Goal: Task Accomplishment & Management: Complete application form

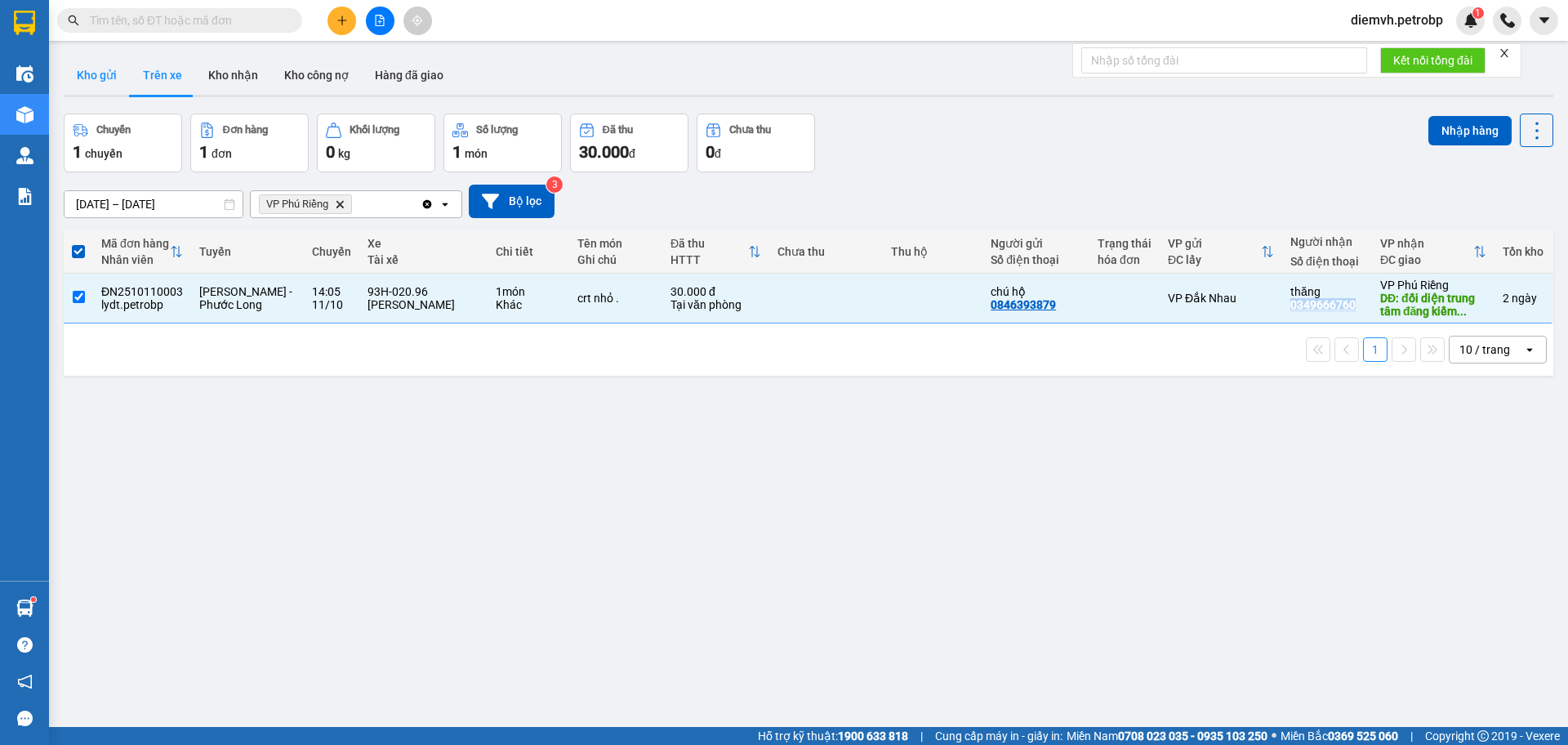
click at [99, 76] on button "Kho gửi" at bounding box center [97, 75] width 66 height 39
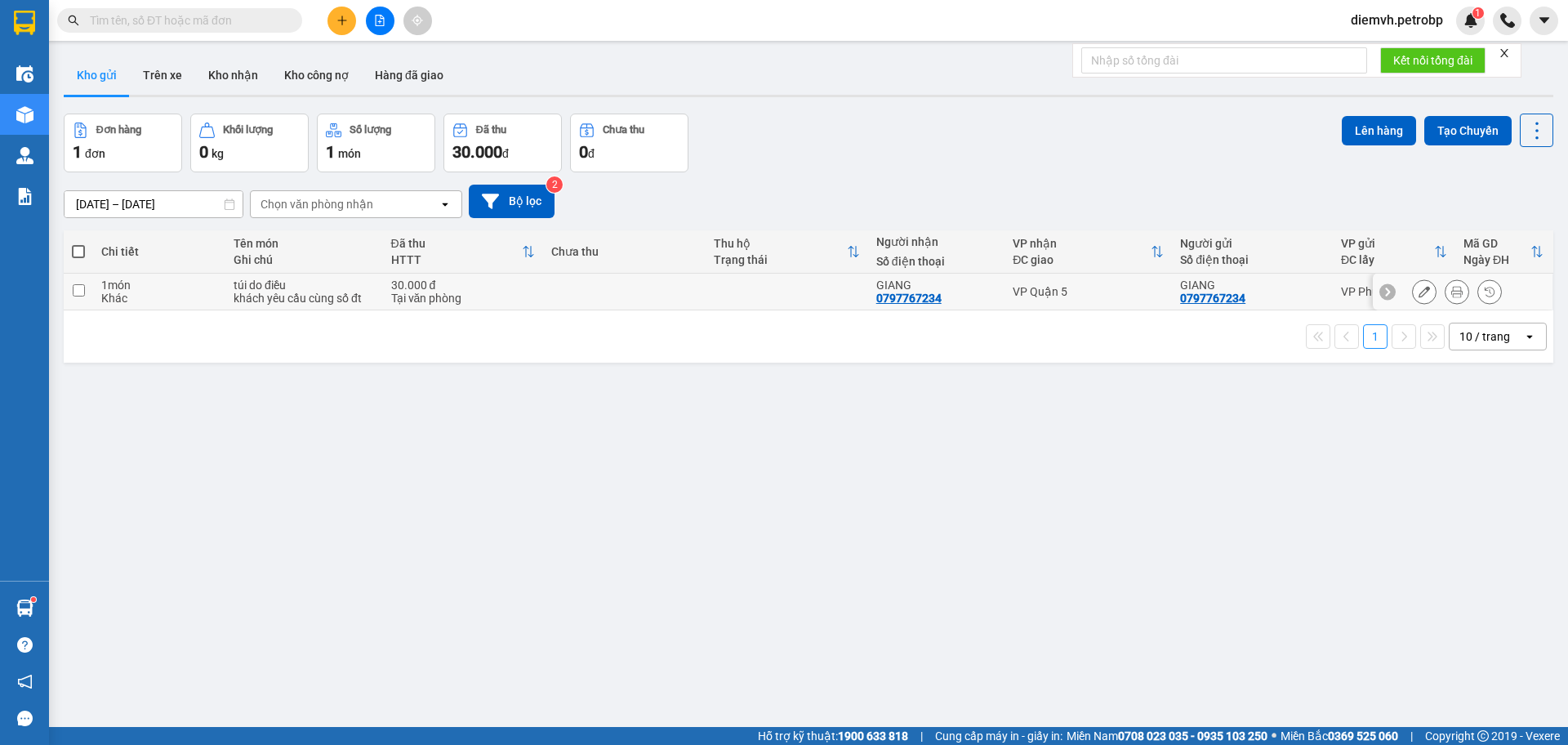
click at [76, 290] on input "checkbox" at bounding box center [79, 291] width 13 height 13
checkbox input "true"
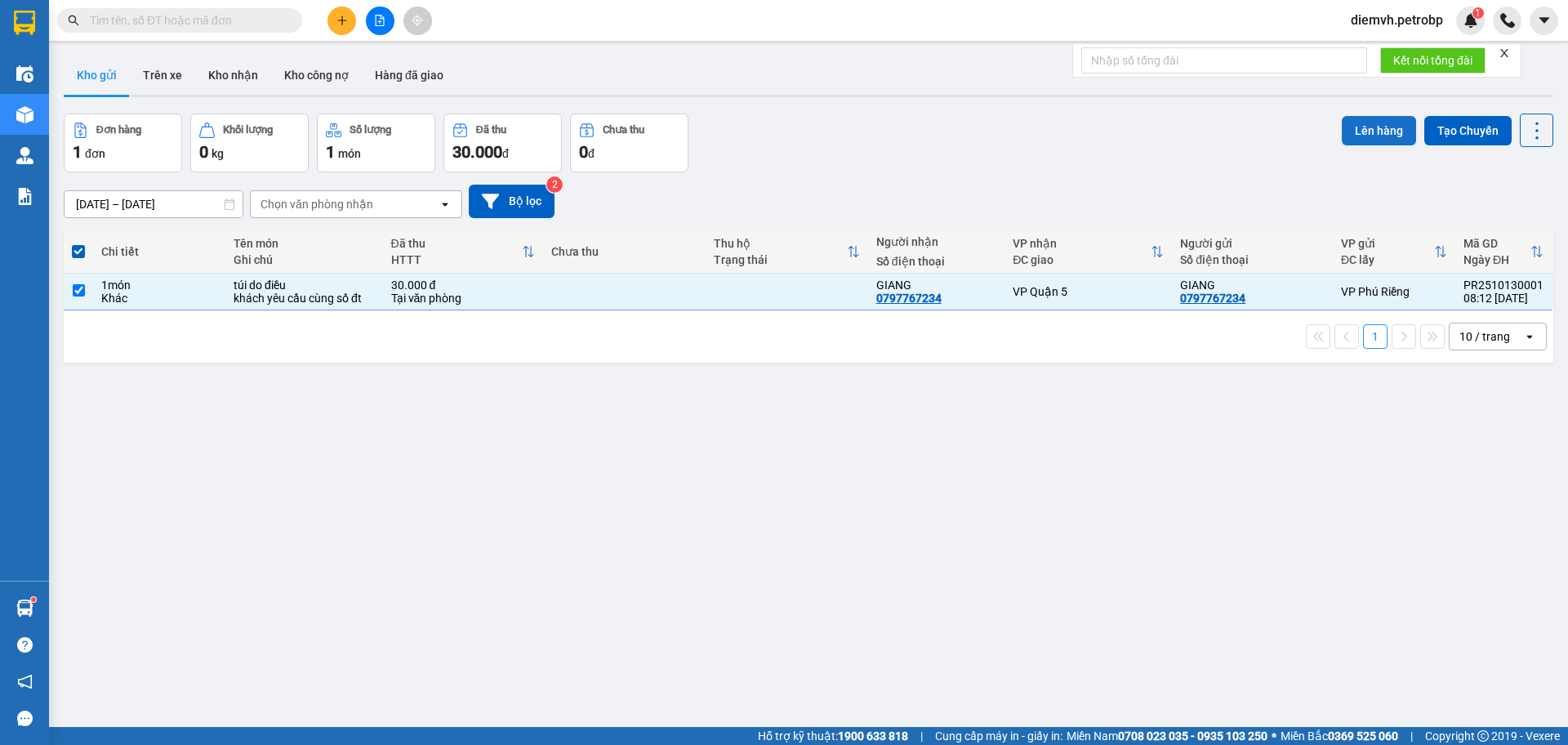
click at [1377, 129] on button "Lên hàng" at bounding box center [1379, 130] width 75 height 29
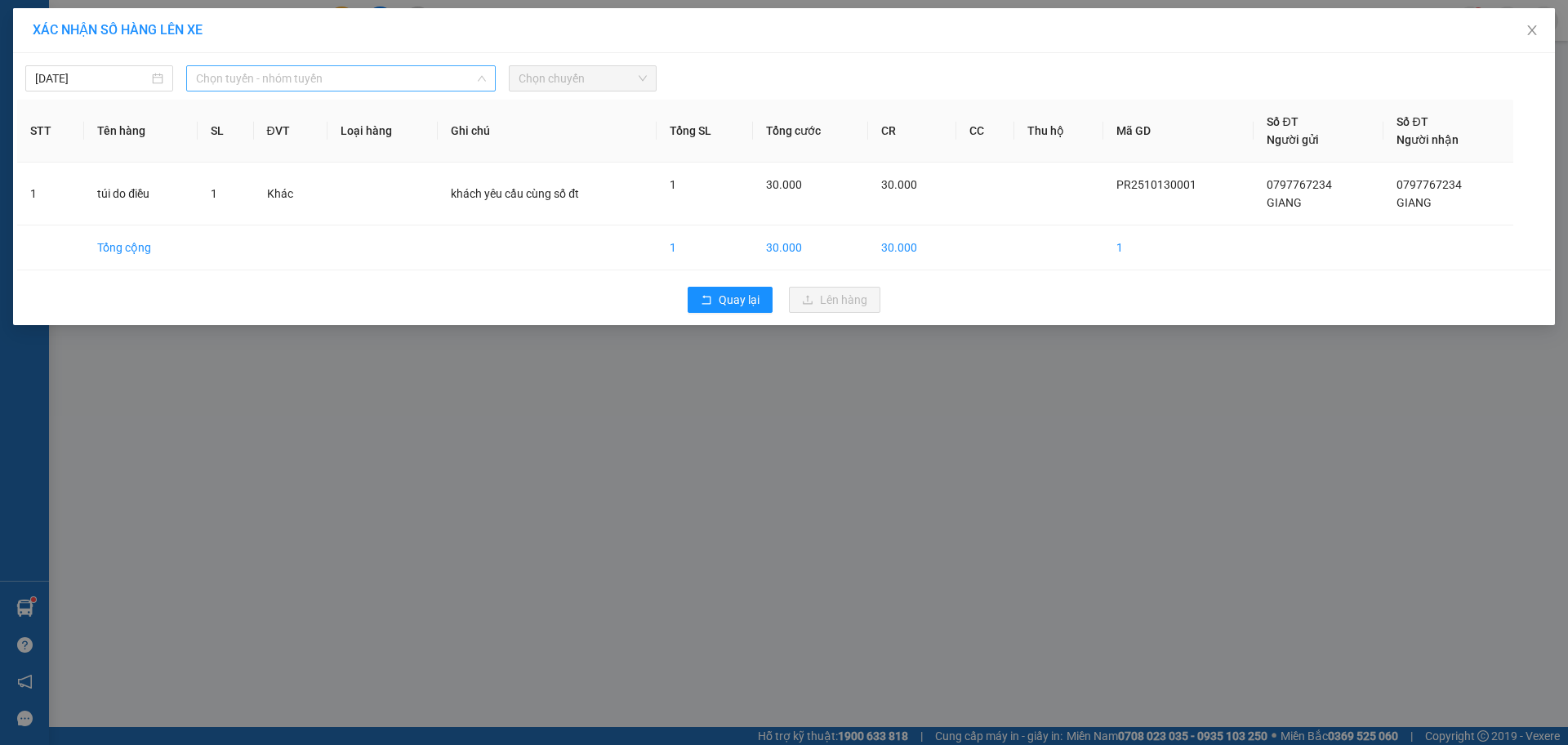
click at [379, 75] on span "Chọn tuyến - nhóm tuyến" at bounding box center [341, 78] width 290 height 24
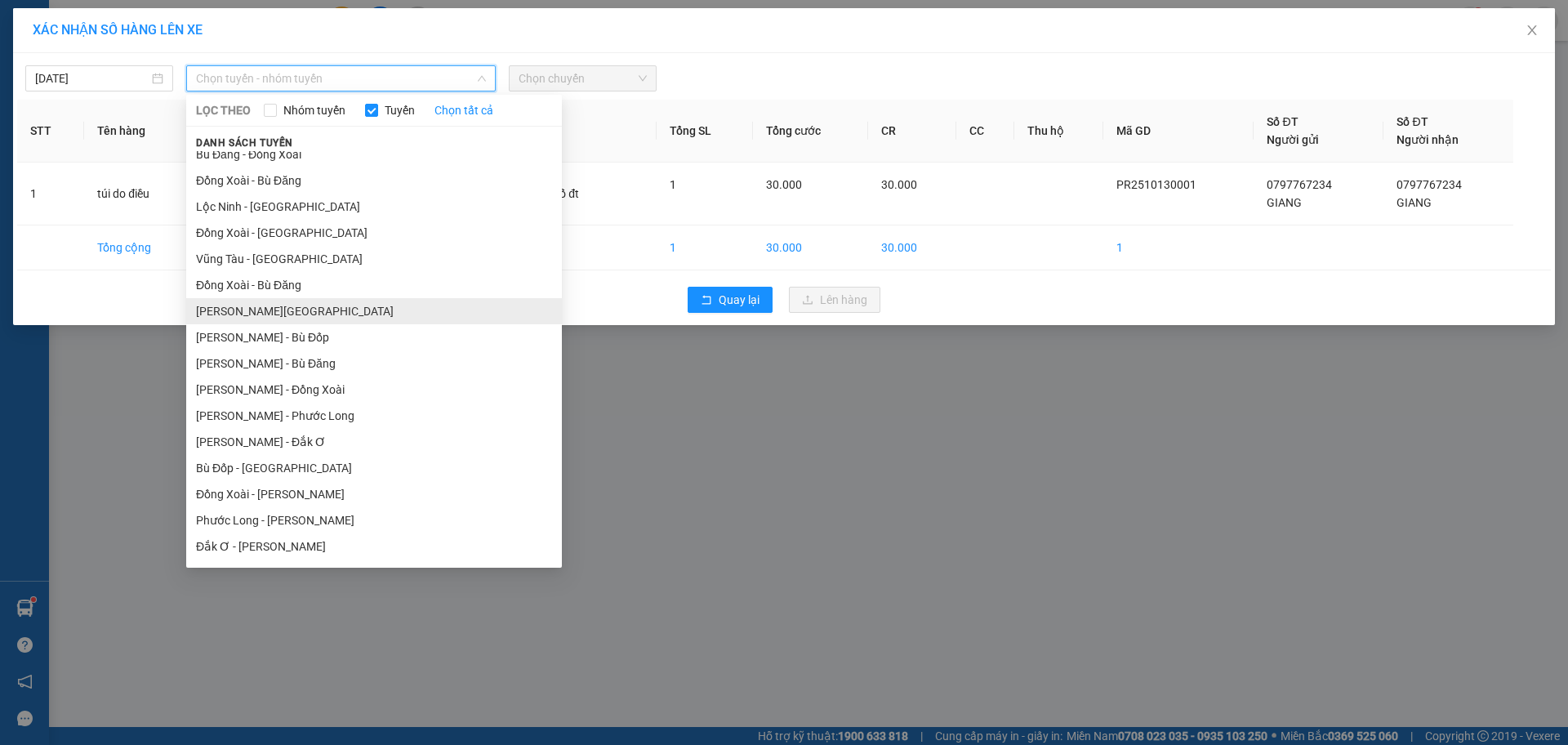
scroll to position [55, 0]
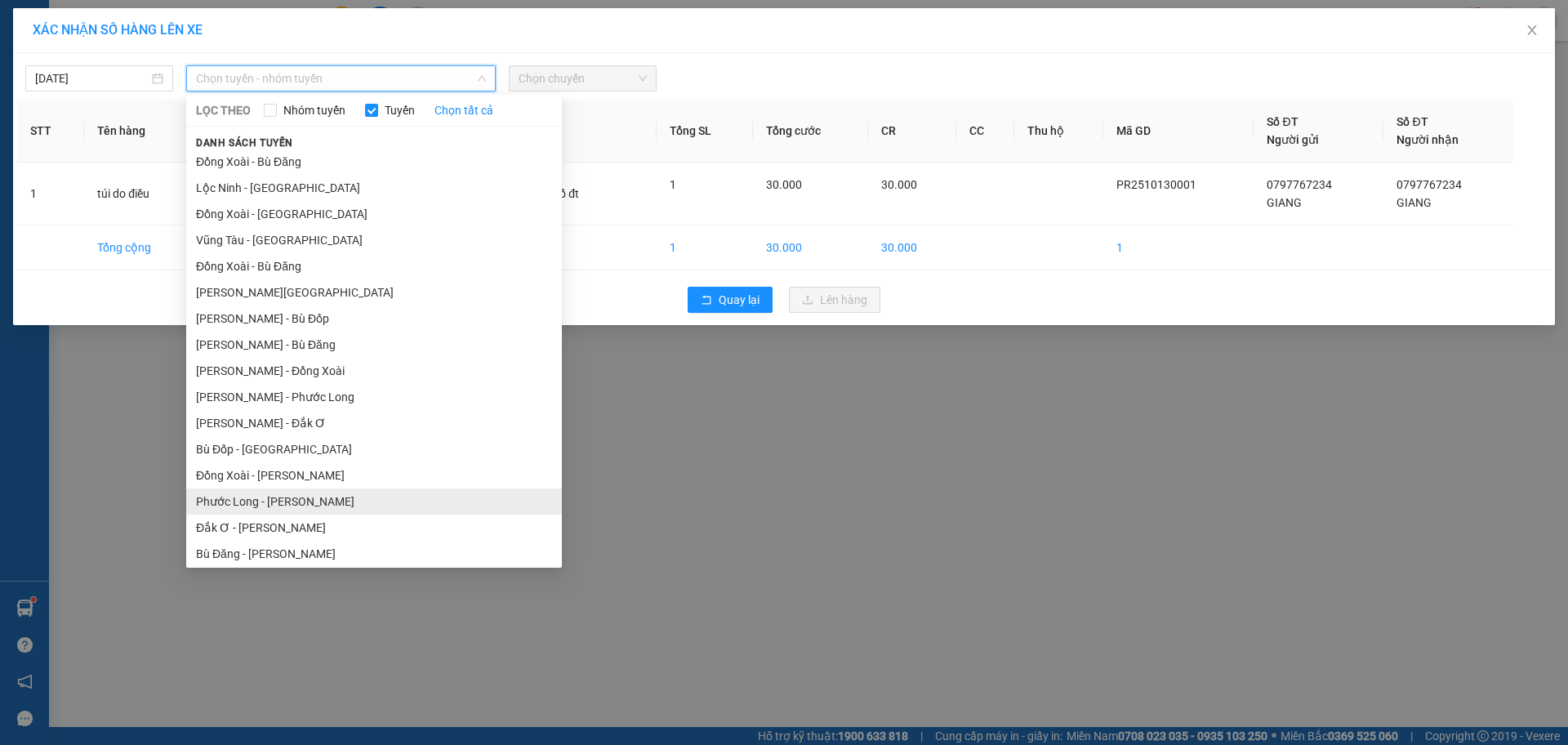
click at [319, 502] on li "Phước Long - [PERSON_NAME]" at bounding box center [374, 501] width 376 height 26
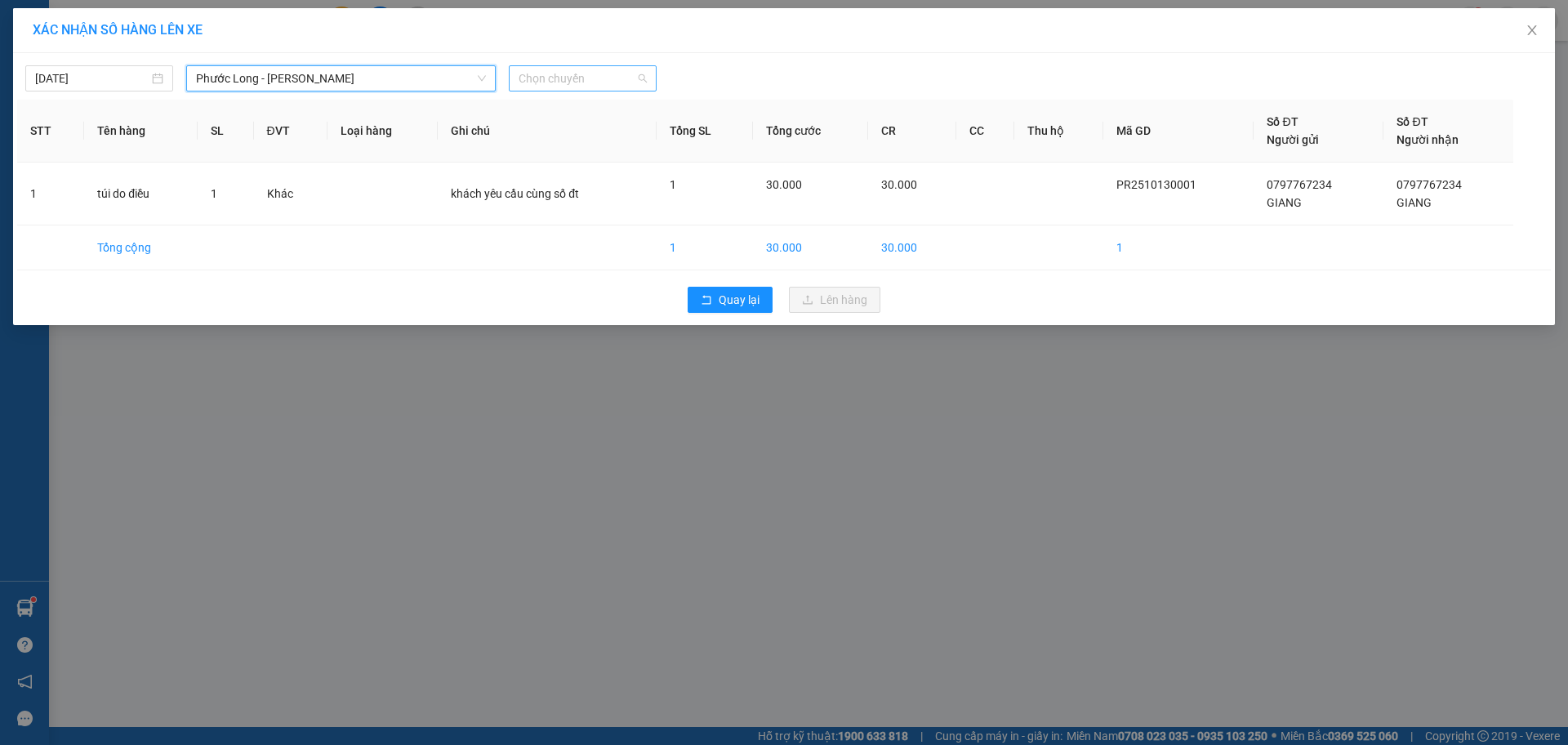
click at [604, 80] on span "Chọn chuyến" at bounding box center [583, 78] width 128 height 24
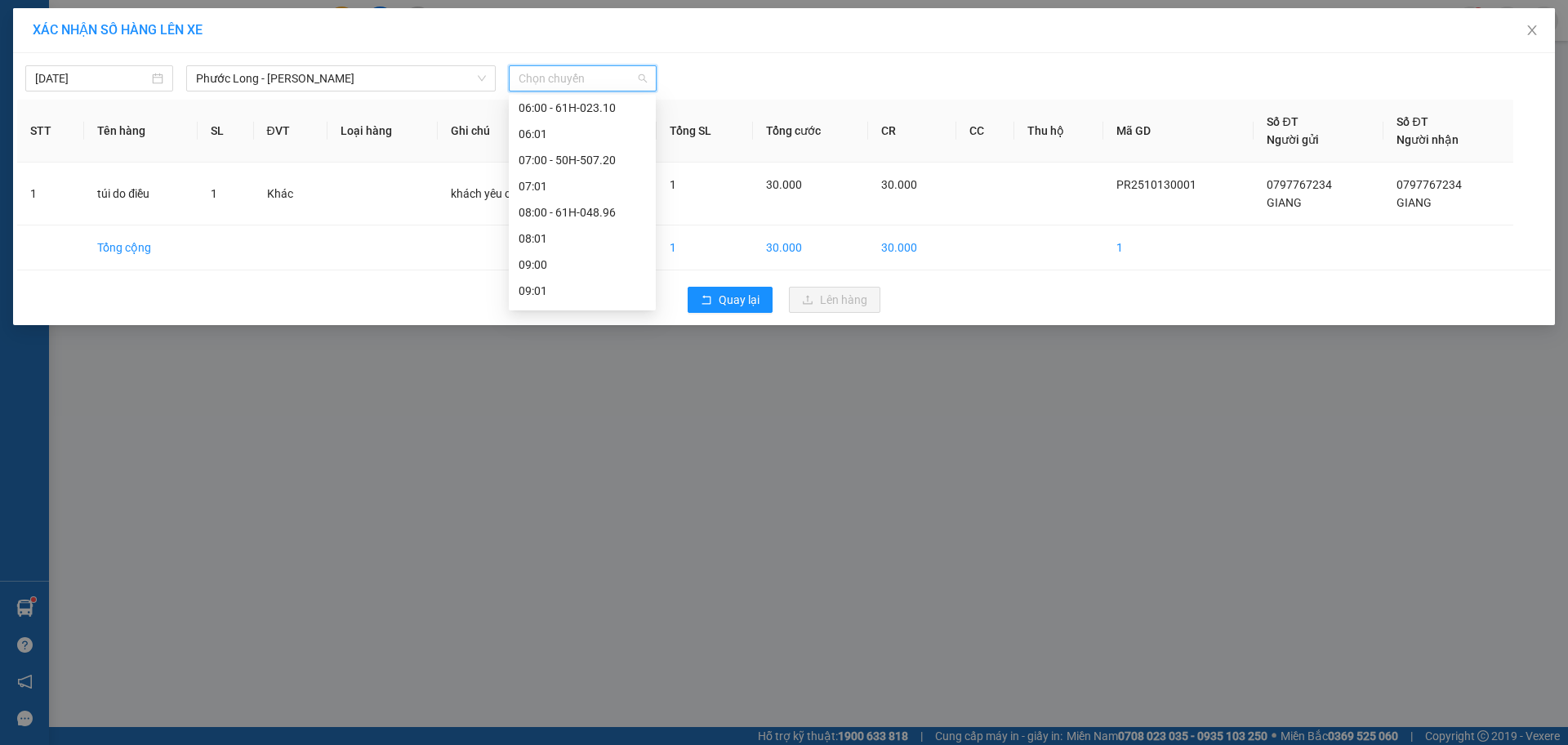
scroll to position [327, 0]
click at [595, 286] on div "09:05 - 50H-363.26" at bounding box center [583, 281] width 128 height 18
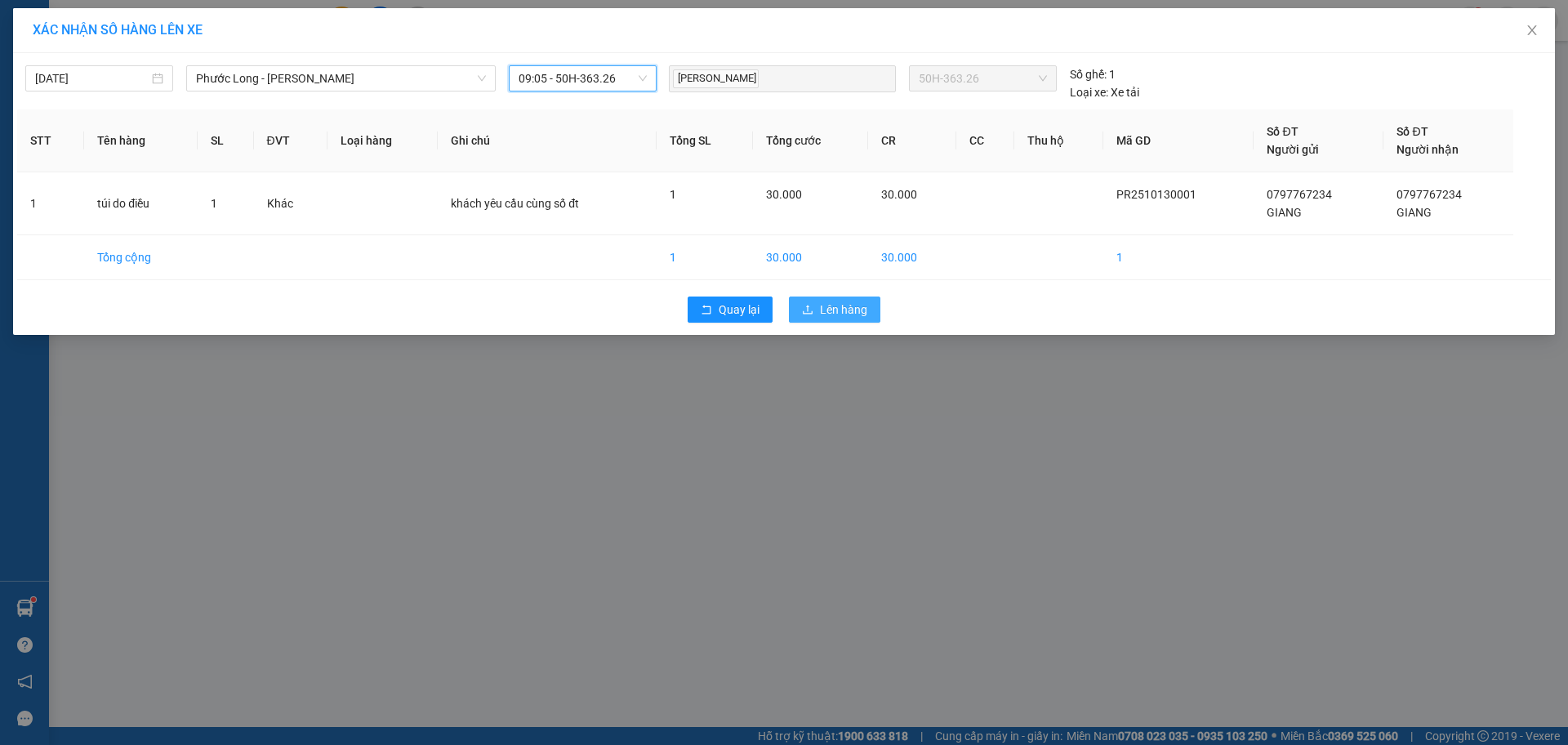
click at [848, 312] on span "Lên hàng" at bounding box center [844, 309] width 47 height 18
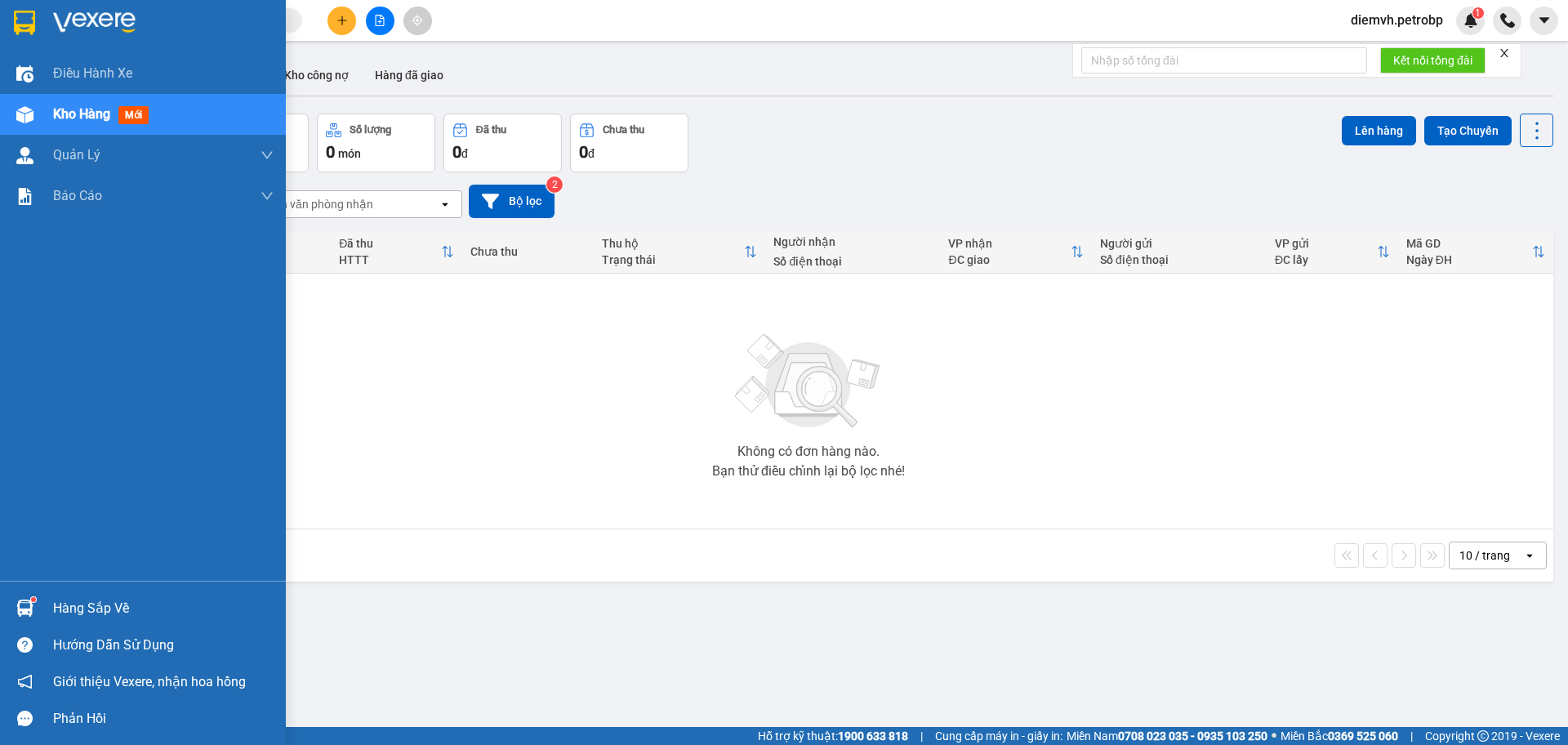
click at [76, 613] on div "Hàng sắp về" at bounding box center [163, 608] width 221 height 24
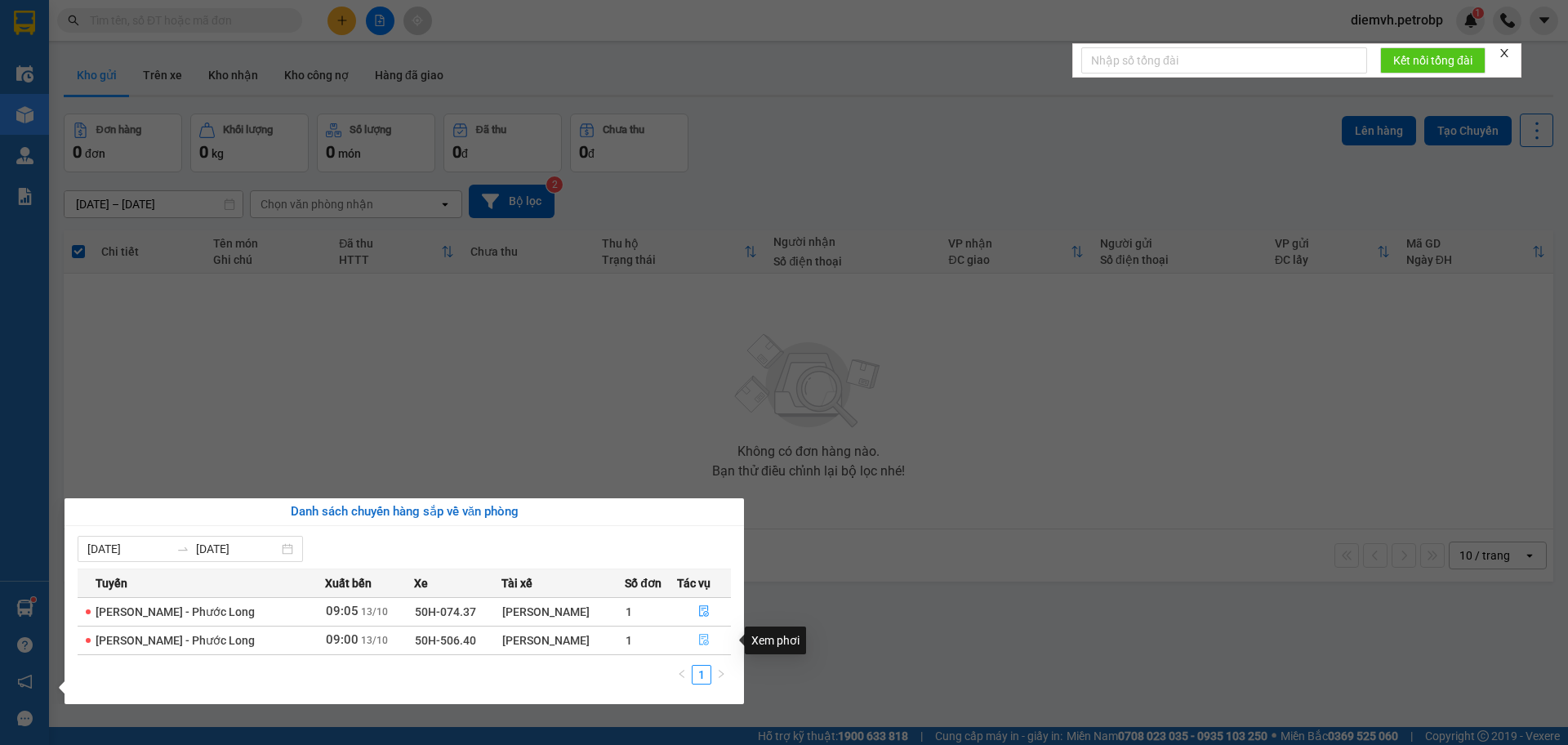
click at [698, 638] on icon "file-done" at bounding box center [704, 640] width 12 height 12
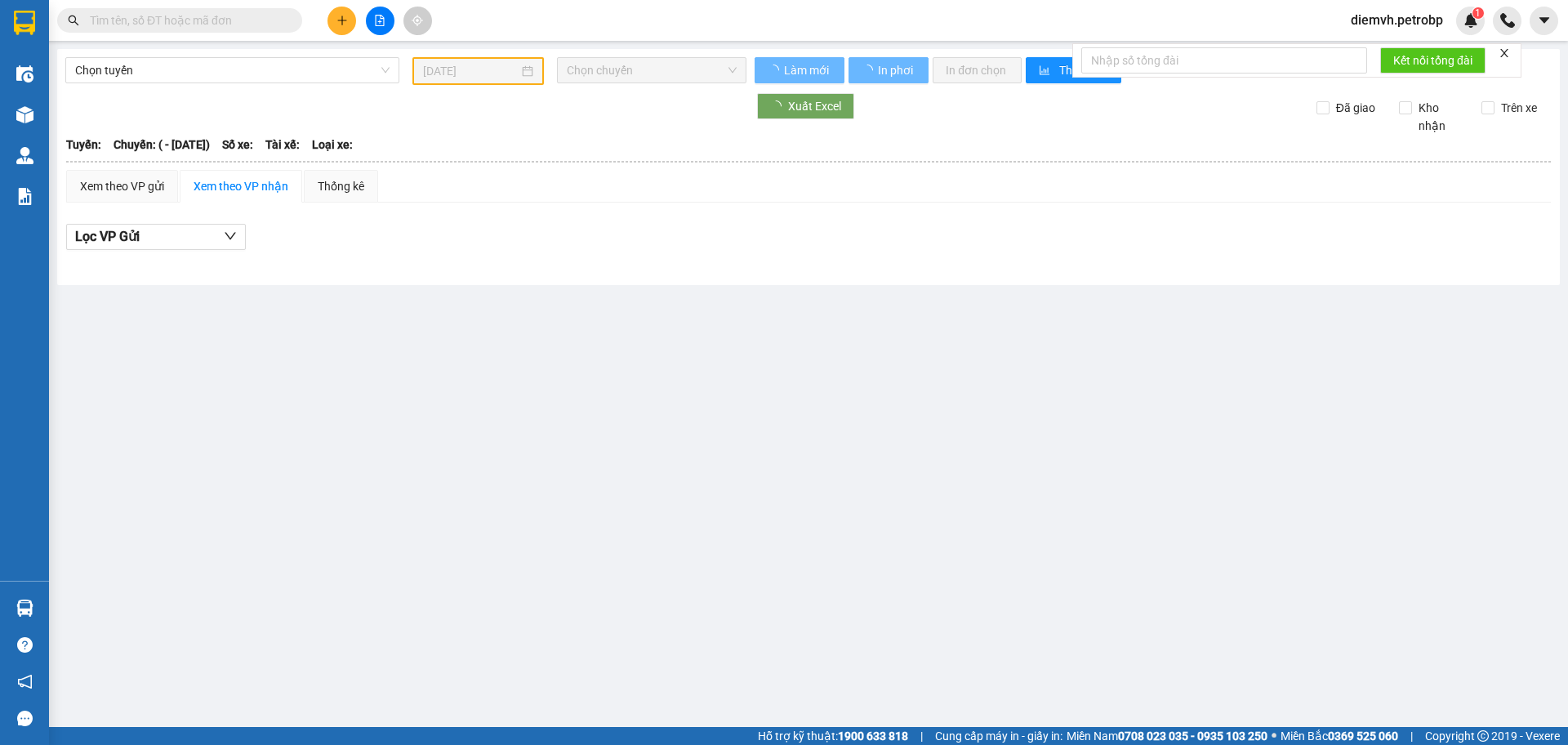
type input "[DATE]"
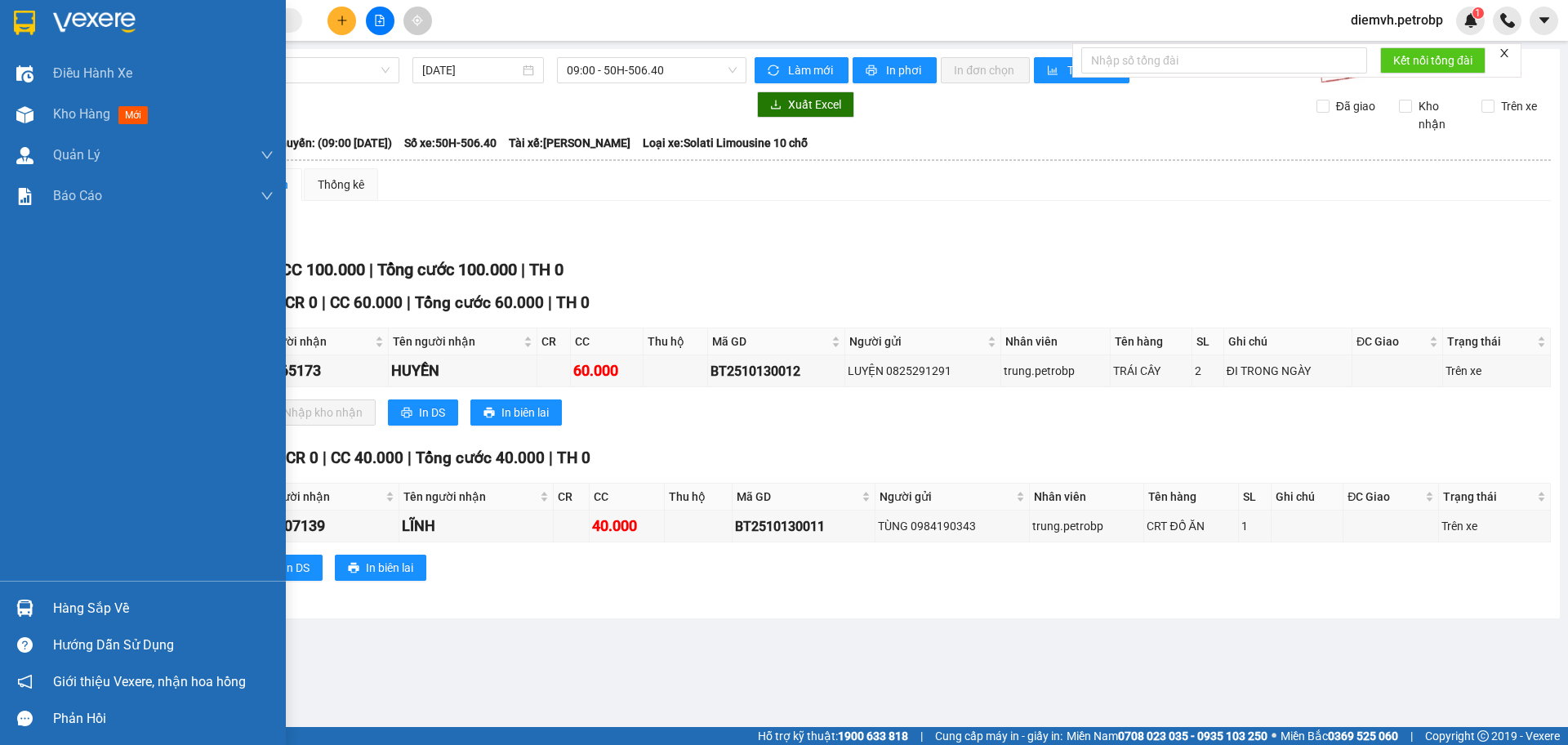
click at [82, 613] on div "Hàng sắp về" at bounding box center [163, 608] width 221 height 24
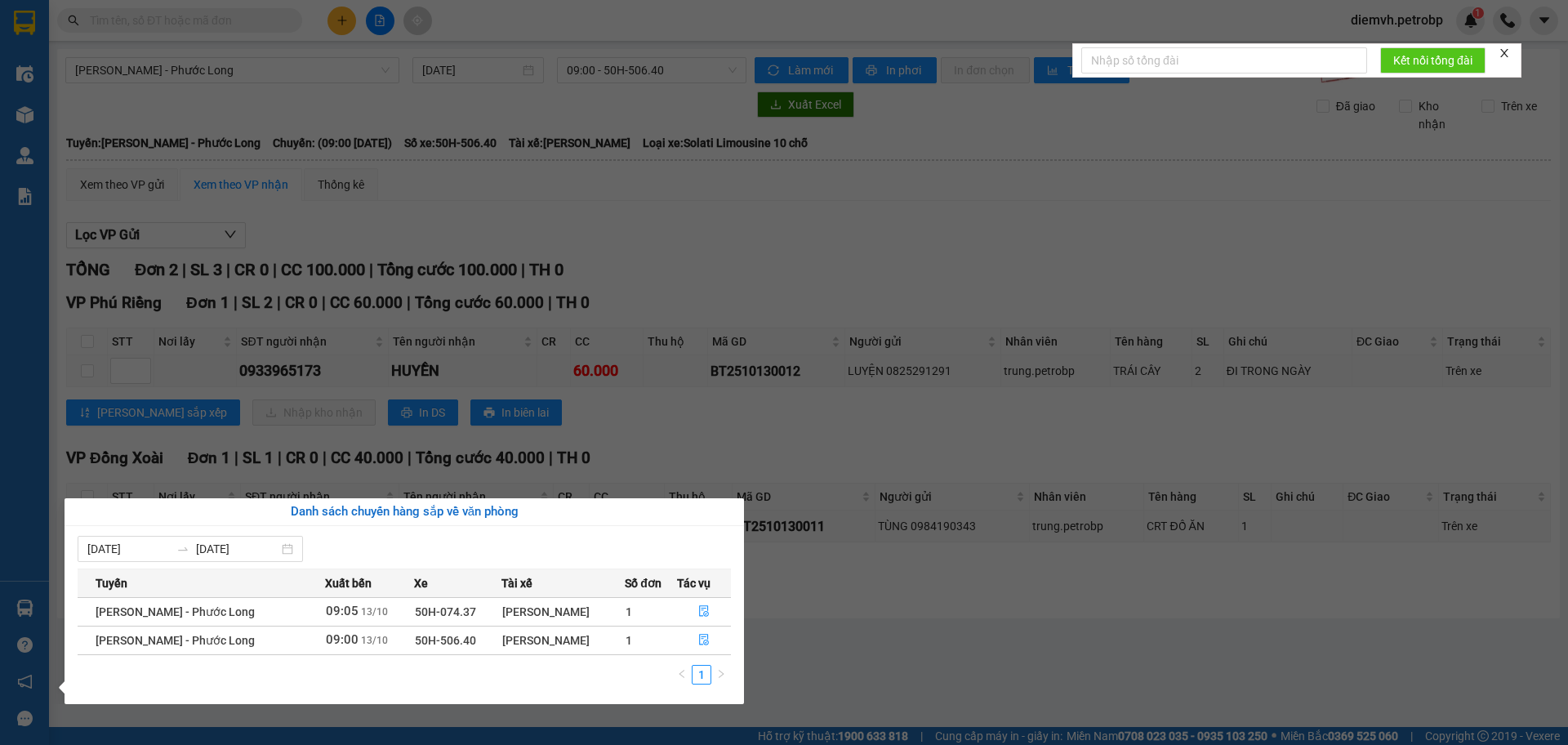
click at [914, 628] on section "Kết quả tìm kiếm ( 0 ) Bộ lọc No Data diemvh.petrobp 1 Điều hành xe Kho hàng mớ…" at bounding box center [784, 372] width 1568 height 745
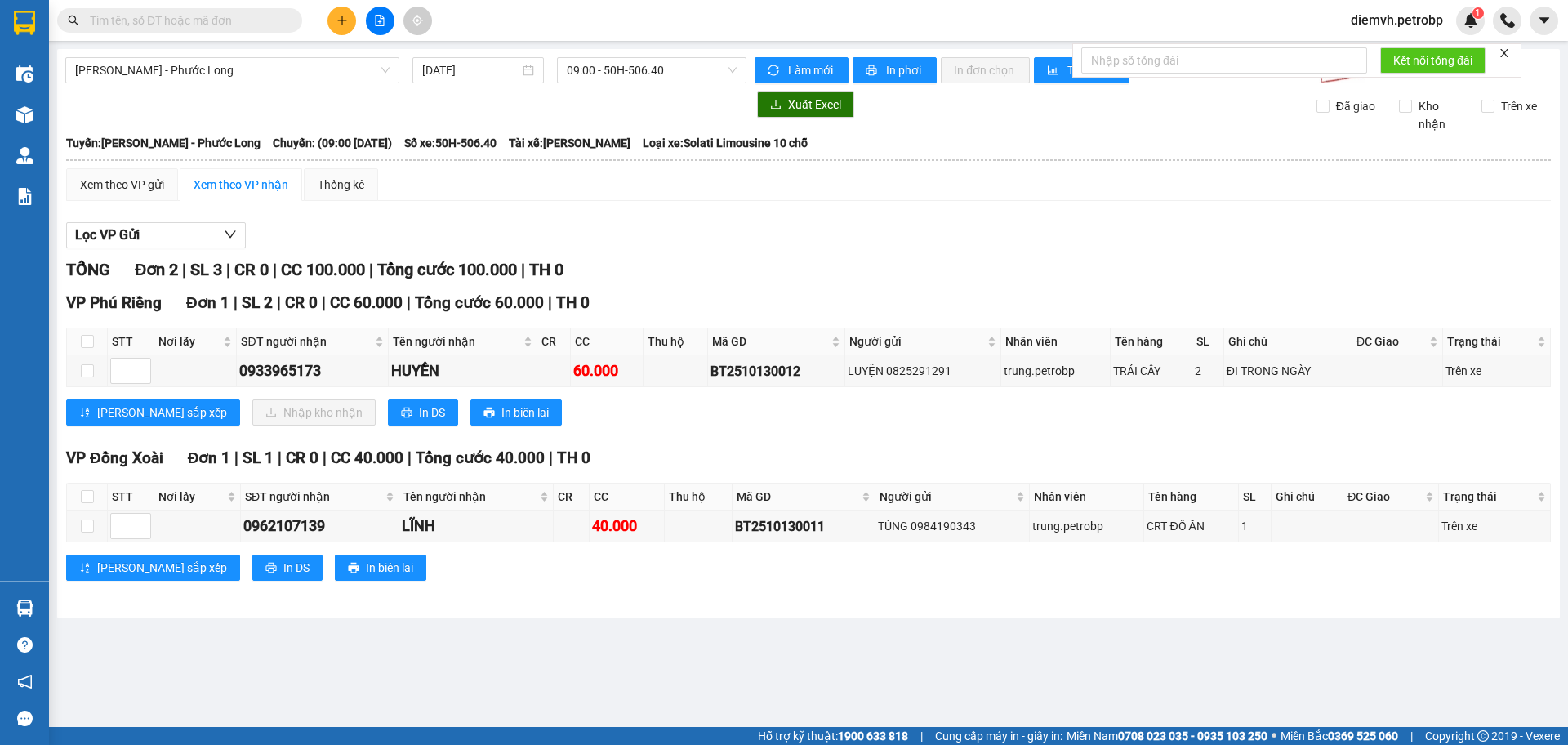
click at [420, 718] on main "[PERSON_NAME] - Phước Long [DATE] 09:00 - 50H-506.40 Làm mới In phơi In đơn ch…" at bounding box center [784, 364] width 1568 height 727
click at [347, 20] on icon "plus" at bounding box center [342, 19] width 9 height 1
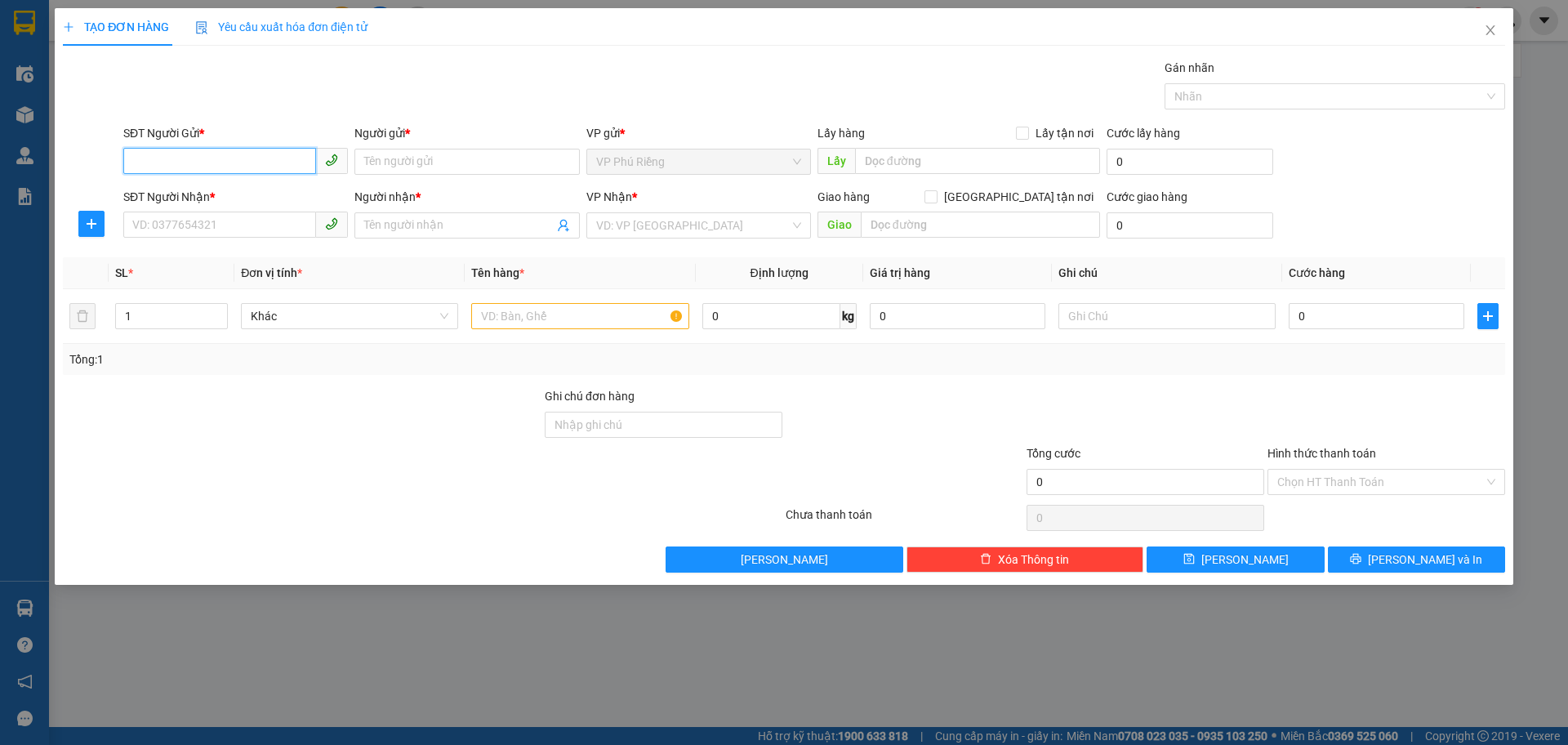
click at [262, 160] on input "SĐT Người Gửi *" at bounding box center [220, 160] width 193 height 26
click at [236, 191] on div "0938062072 - [PERSON_NAME]" at bounding box center [236, 194] width 205 height 18
type input "0938062072"
type input "[PERSON_NAME]"
type input "0925259944"
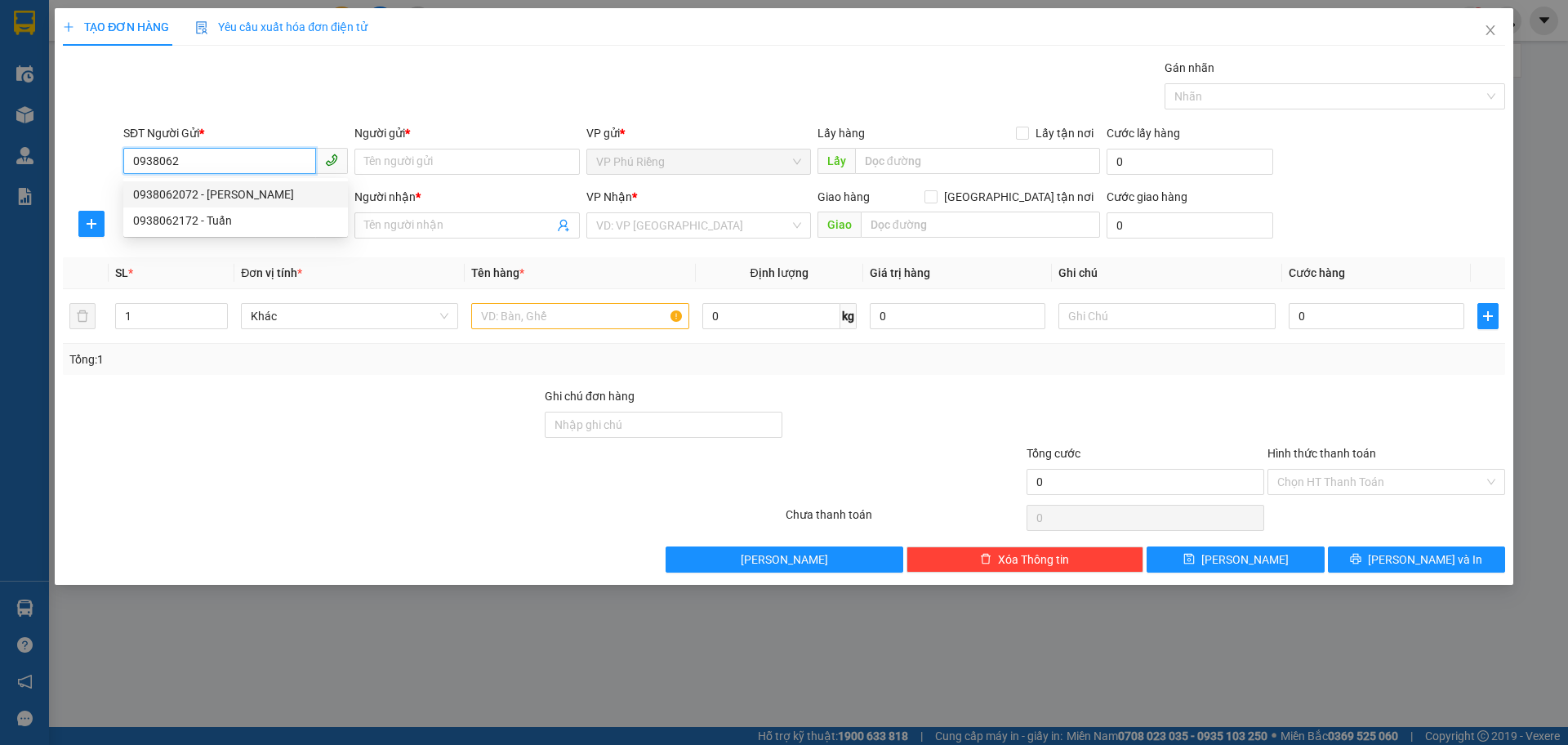
type input "LINH"
type input "30.000"
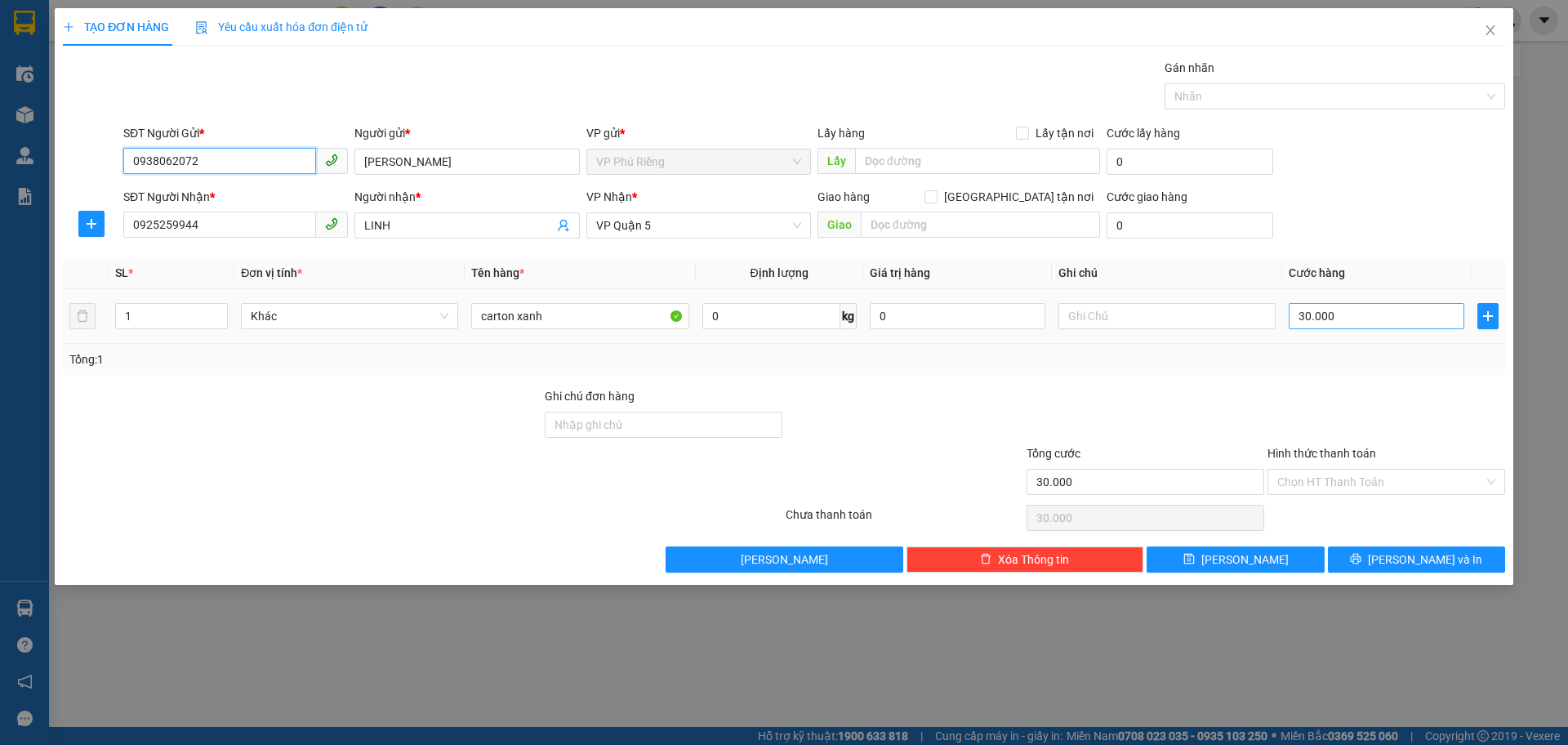
type input "0938062072"
click at [1307, 318] on input "30.000" at bounding box center [1376, 316] width 175 height 26
click at [1307, 317] on input "30.000" at bounding box center [1376, 316] width 175 height 26
type input "0"
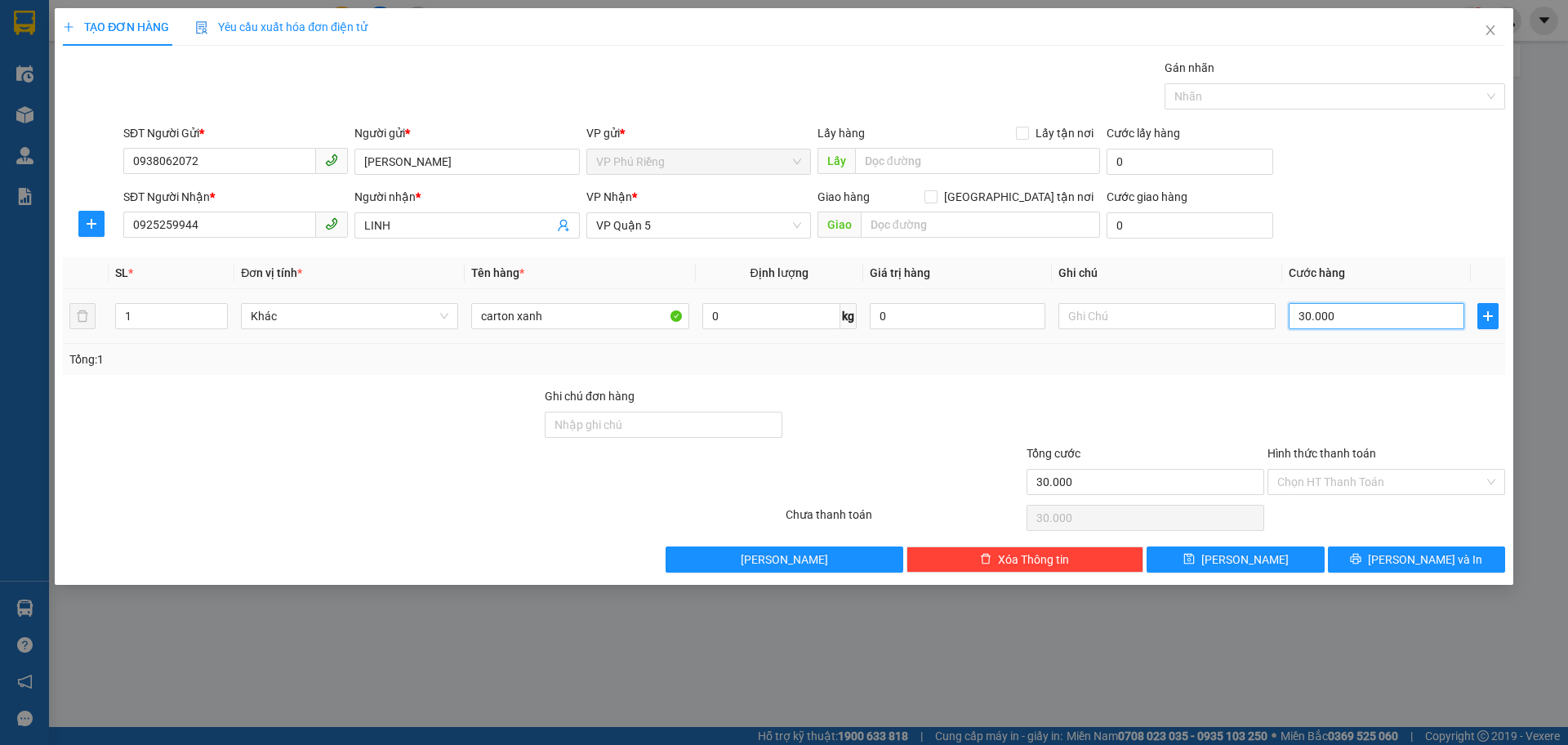
type input "0.000"
type input "40.000"
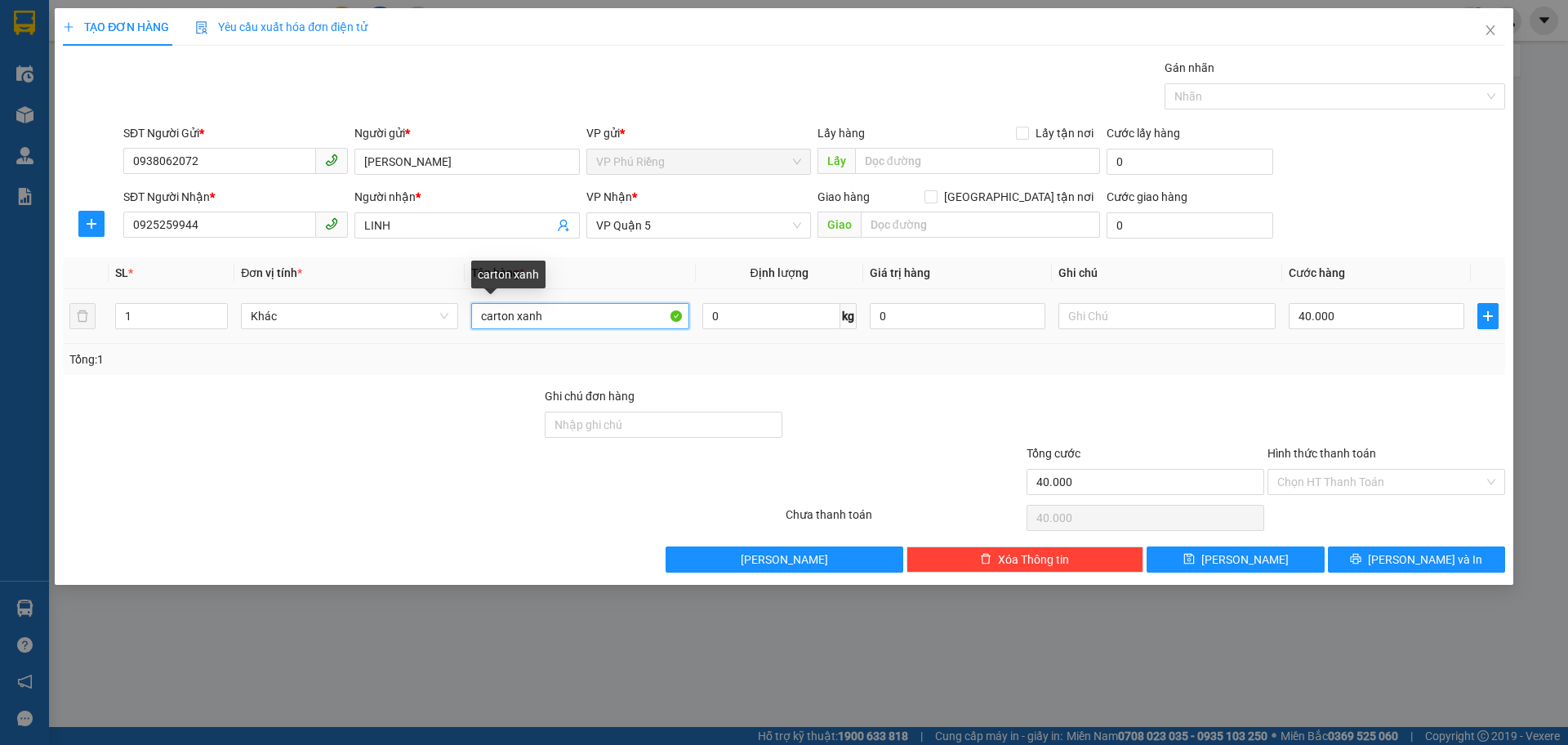
click at [545, 319] on input "carton xanh" at bounding box center [579, 316] width 217 height 26
type input "carton"
click at [1348, 486] on input "Hình thức thanh toán" at bounding box center [1381, 481] width 206 height 24
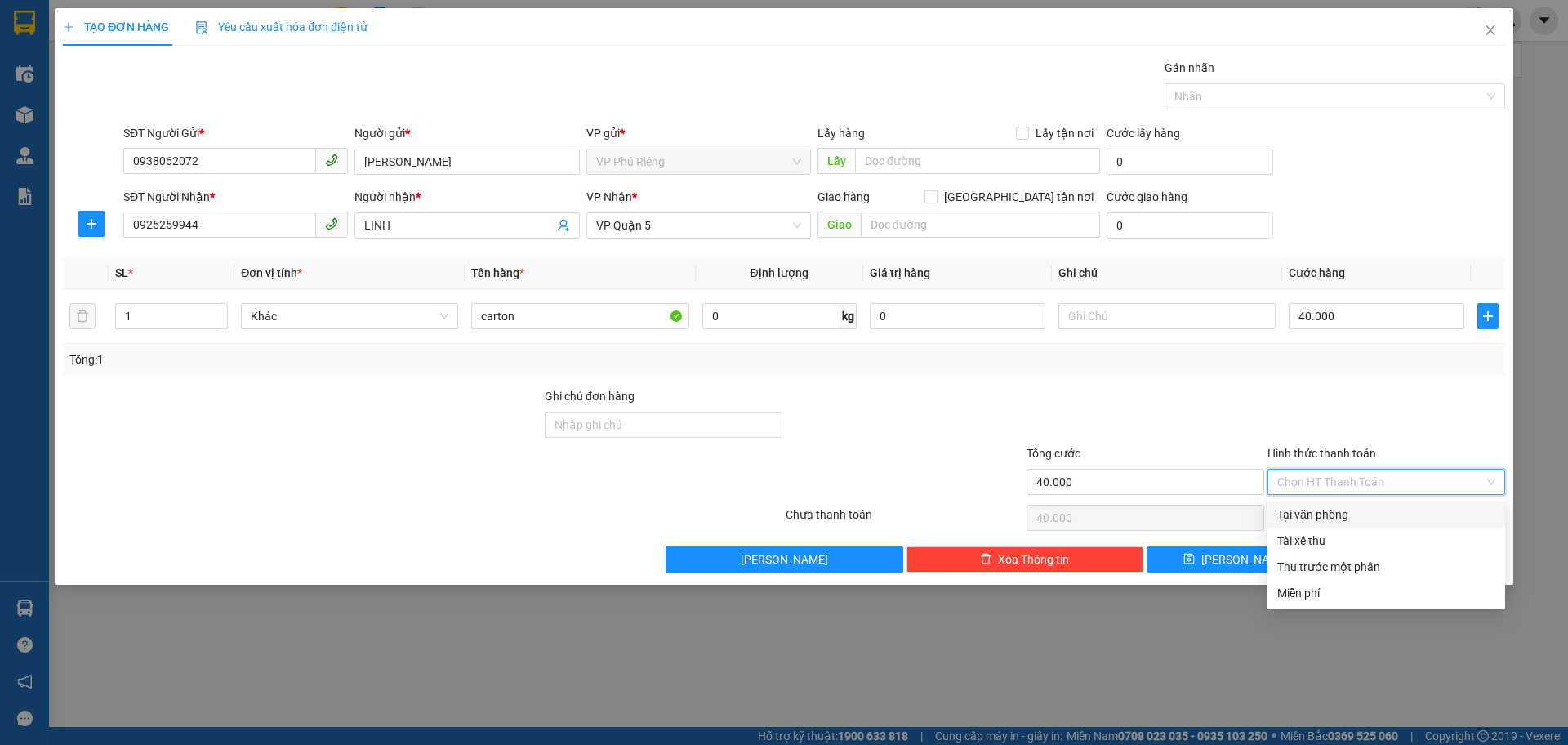
click at [1330, 517] on div "Tại văn phòng" at bounding box center [1387, 514] width 218 height 18
type input "0"
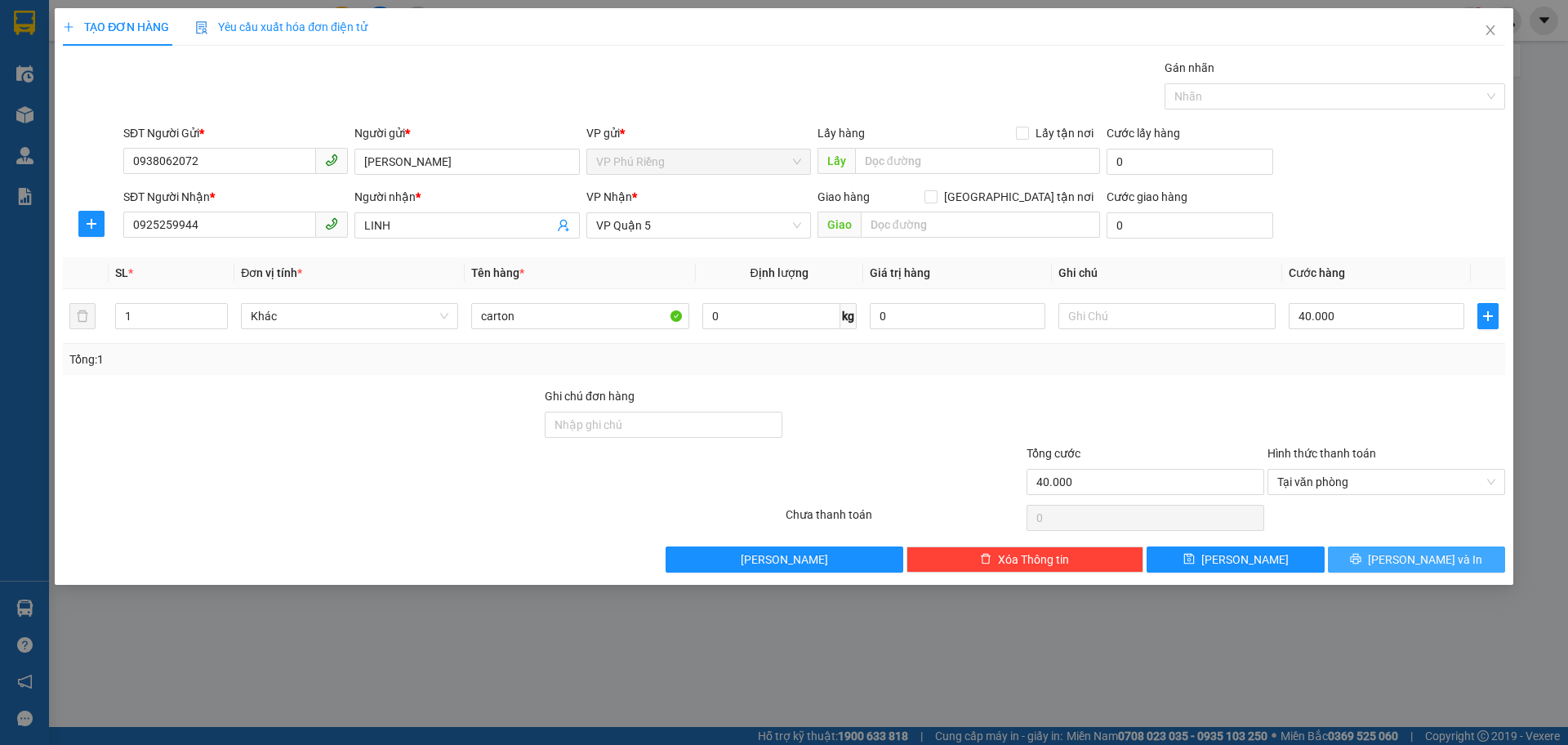
click at [1362, 559] on icon "printer" at bounding box center [1356, 559] width 11 height 11
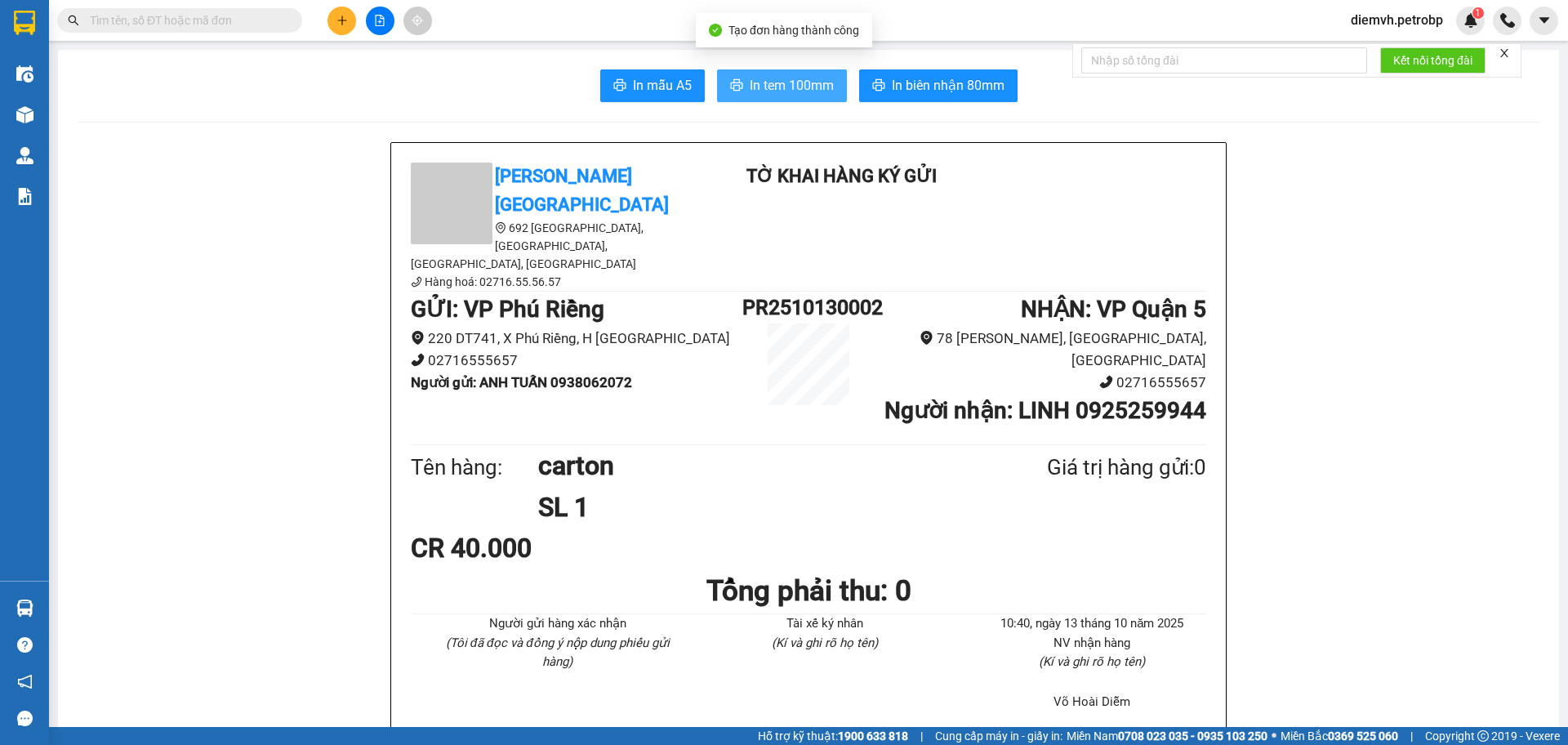
click at [783, 87] on span "In tem 100mm" at bounding box center [792, 86] width 84 height 20
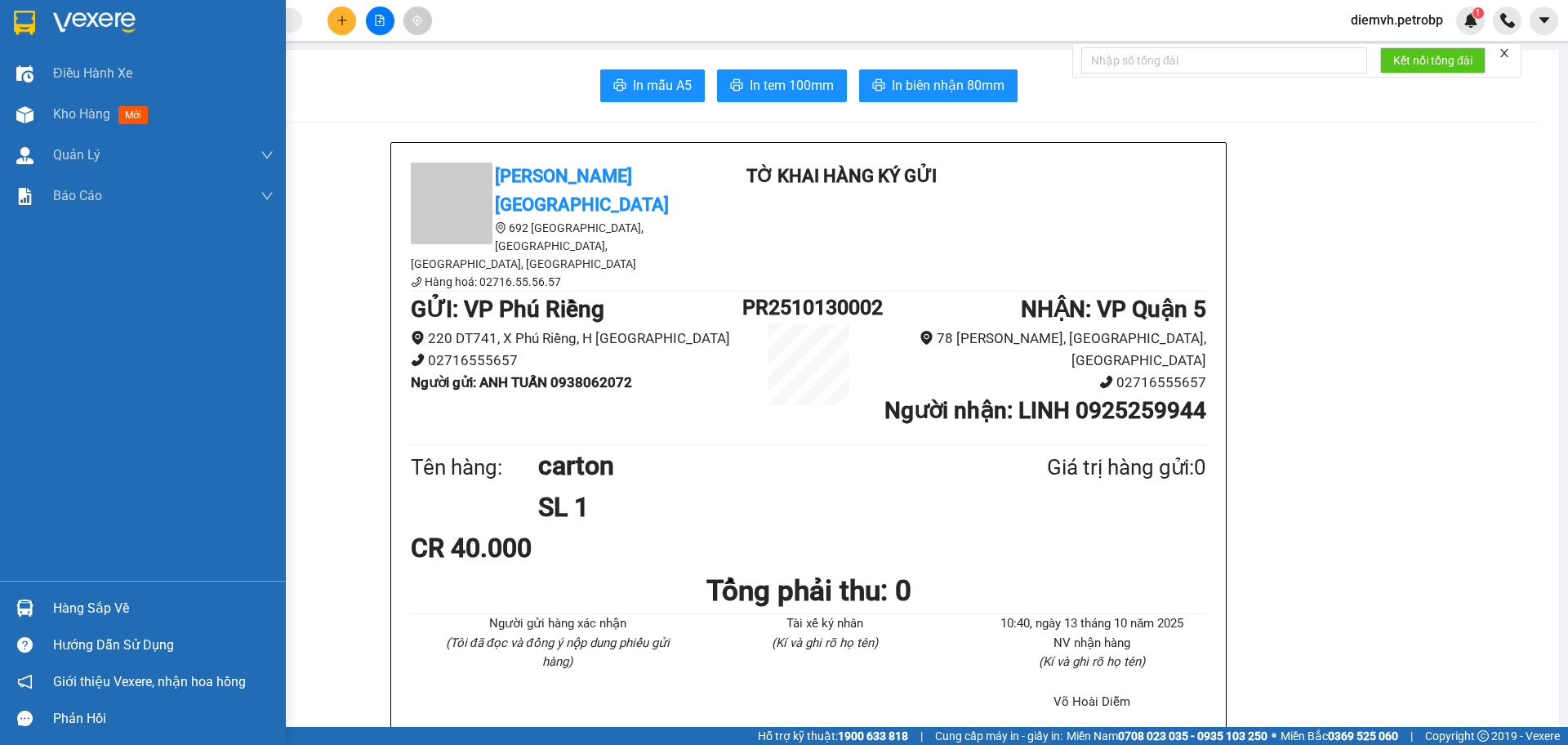
click at [80, 611] on div "Hàng sắp về" at bounding box center [163, 608] width 221 height 24
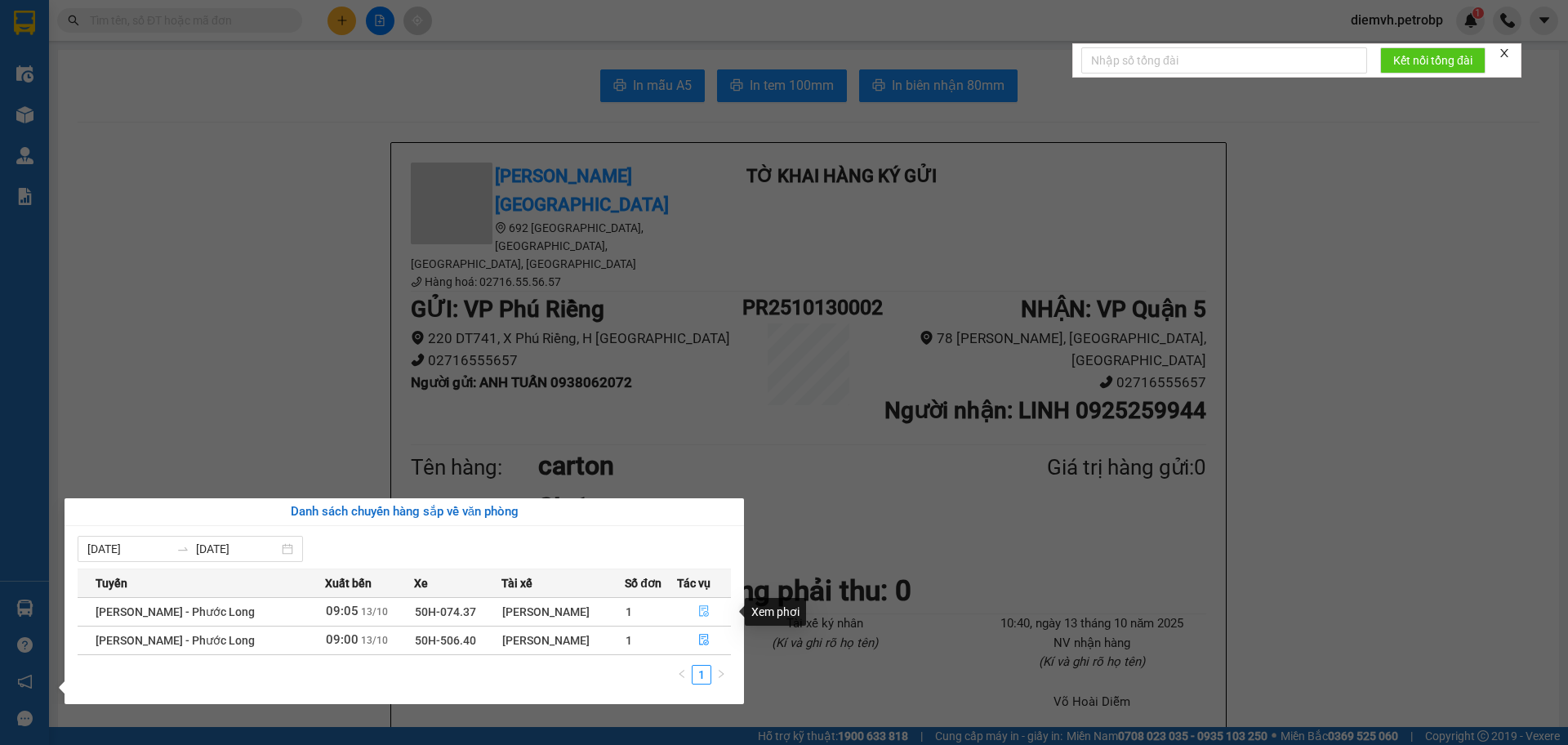
click at [708, 609] on icon "file-done" at bounding box center [704, 611] width 12 height 12
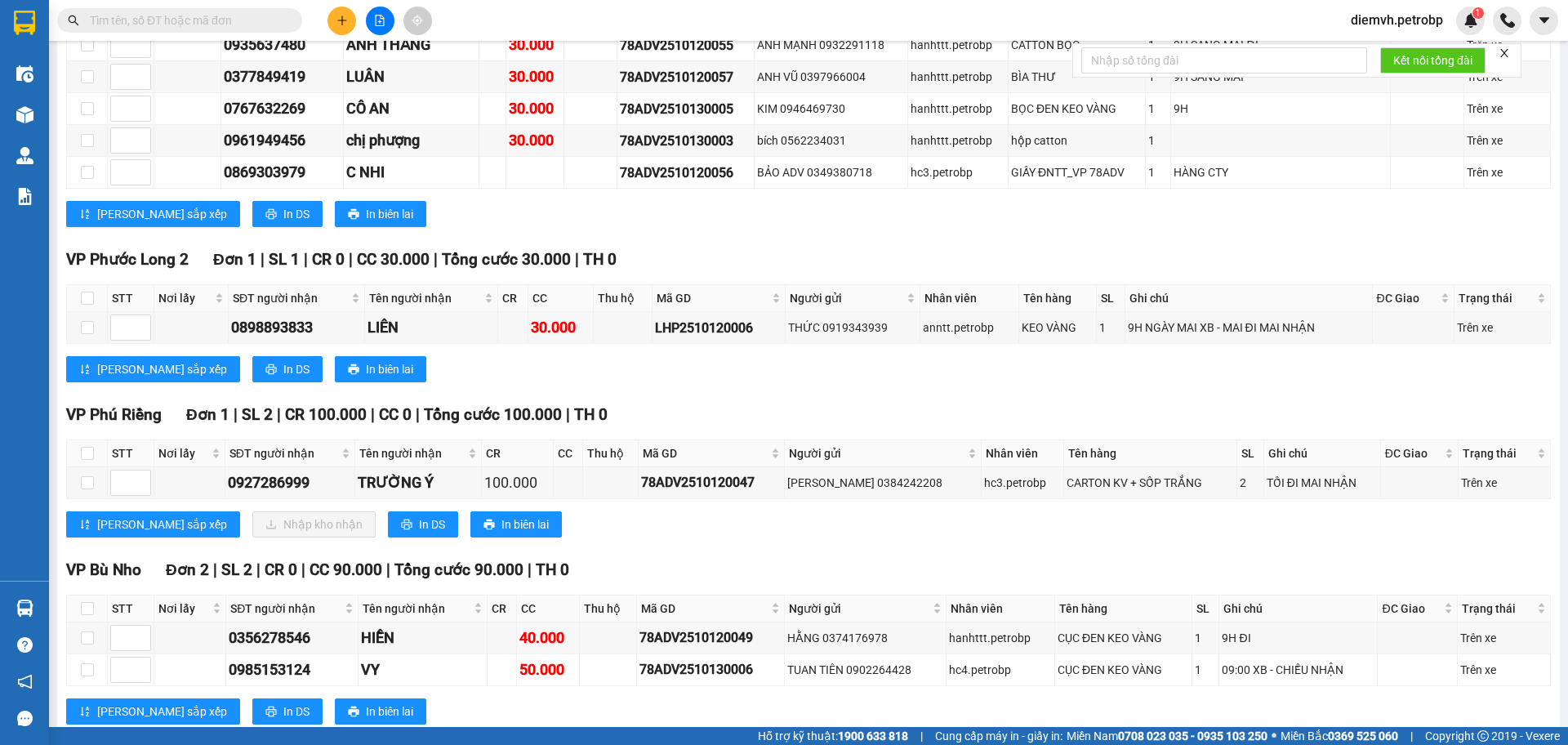
scroll to position [436, 0]
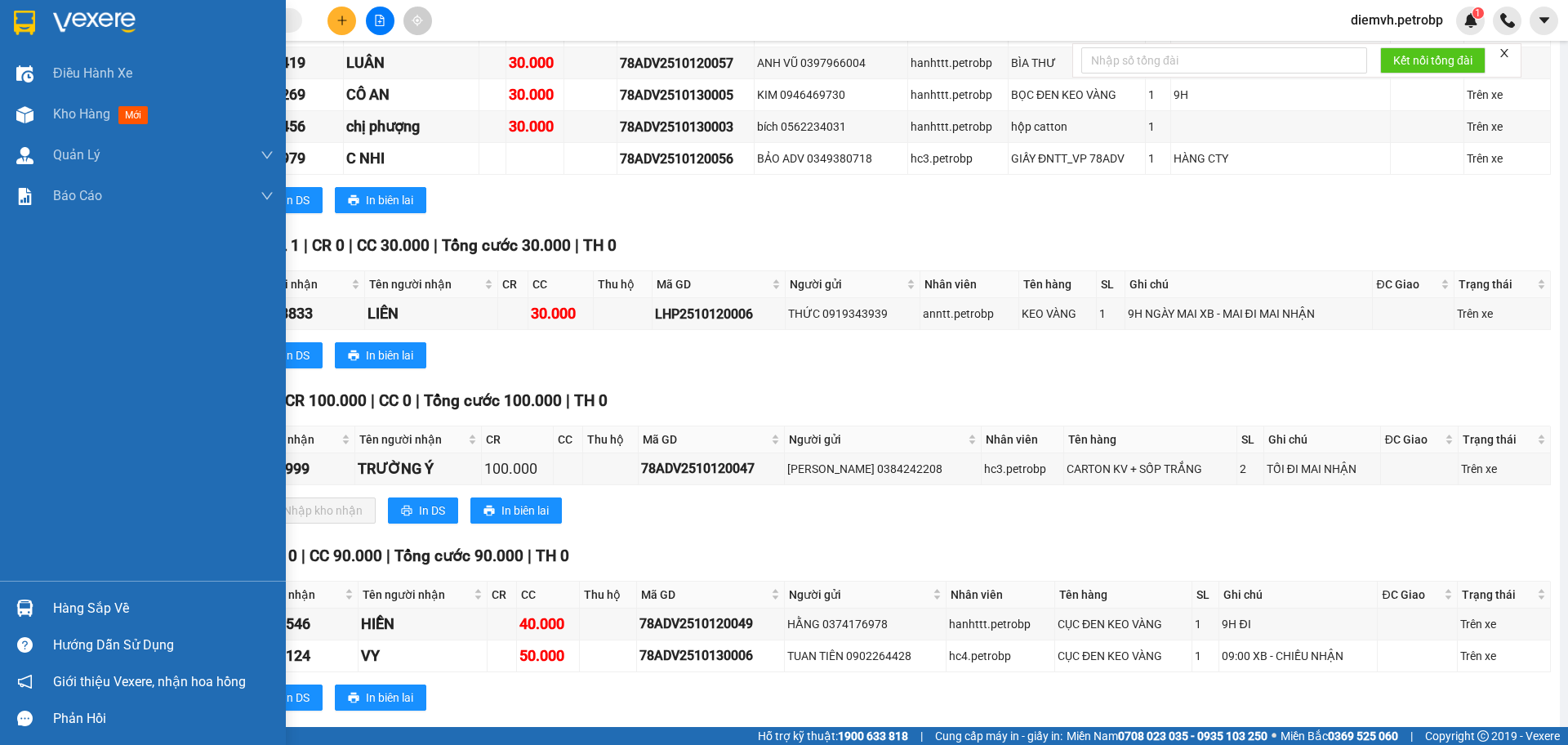
click at [73, 606] on div "Hàng sắp về" at bounding box center [163, 608] width 221 height 24
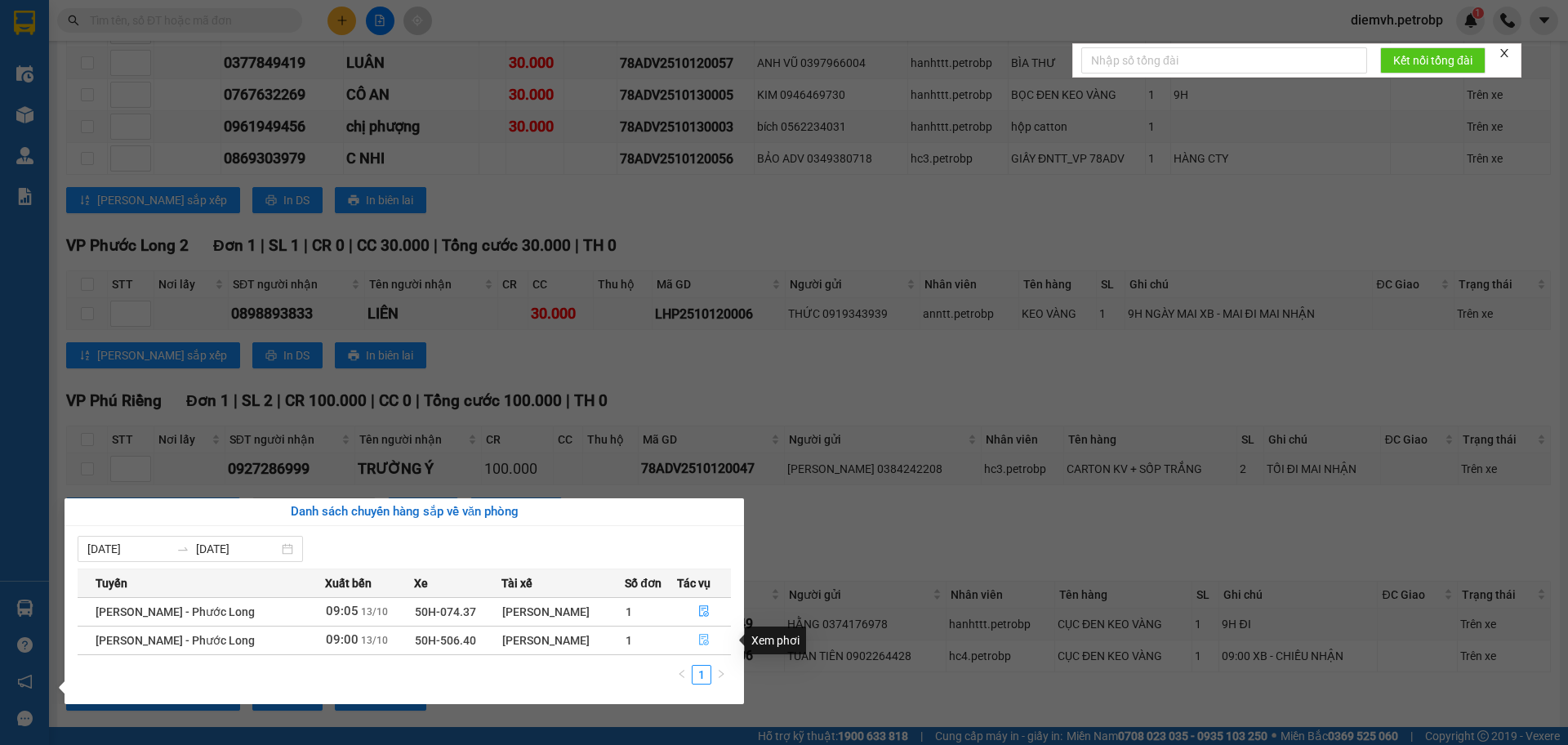
click at [707, 645] on icon "file-done" at bounding box center [704, 640] width 12 height 12
